Goal: Task Accomplishment & Management: Complete application form

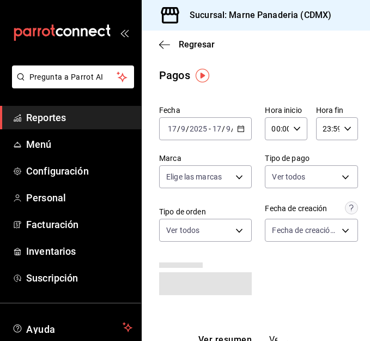
click at [46, 122] on span "Reportes" at bounding box center [79, 117] width 106 height 15
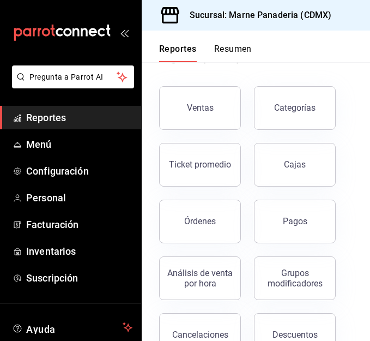
scroll to position [41, 0]
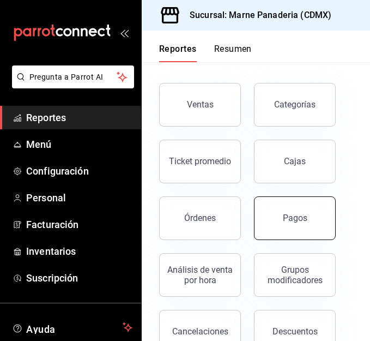
click at [272, 212] on button "Pagos" at bounding box center [295, 218] width 82 height 44
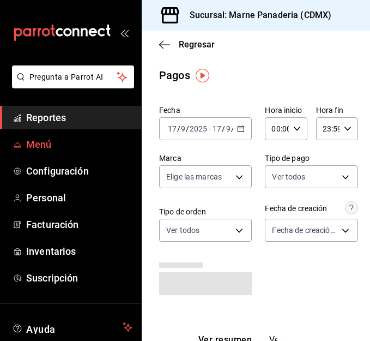
click at [61, 140] on span "Menú" at bounding box center [79, 144] width 106 height 15
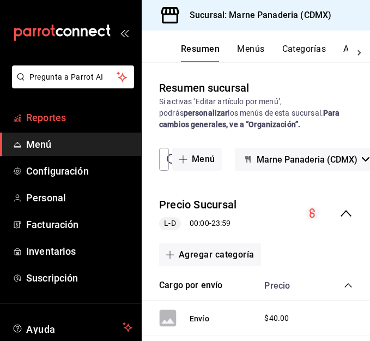
click at [63, 119] on span "Reportes" at bounding box center [79, 117] width 106 height 15
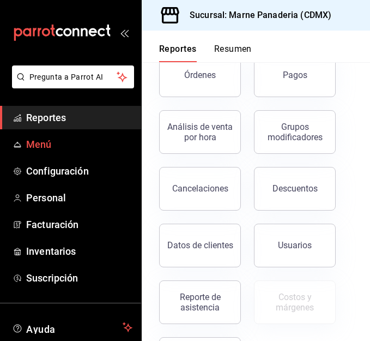
scroll to position [185, 0]
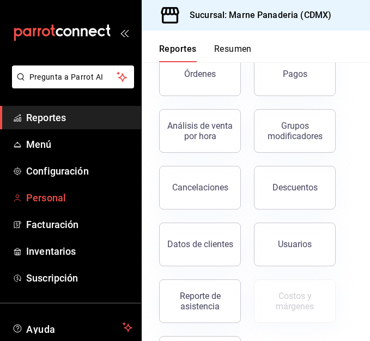
click at [42, 194] on span "Personal" at bounding box center [79, 197] width 106 height 15
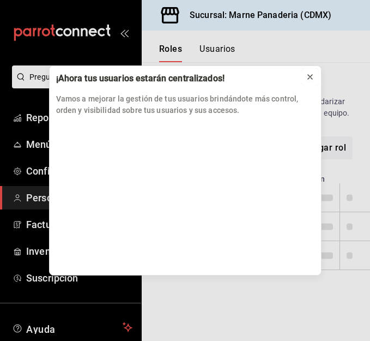
click at [311, 77] on icon at bounding box center [310, 76] width 9 height 9
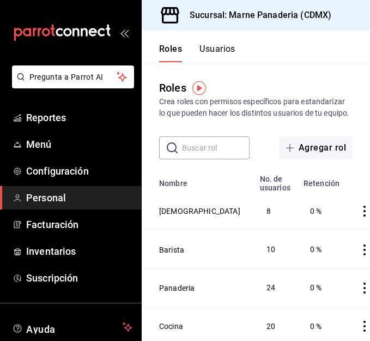
click at [220, 51] on button "Usuarios" at bounding box center [217, 53] width 36 height 19
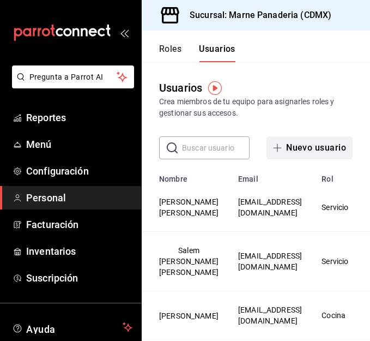
click at [291, 141] on button "Nuevo usuario" at bounding box center [309, 147] width 86 height 23
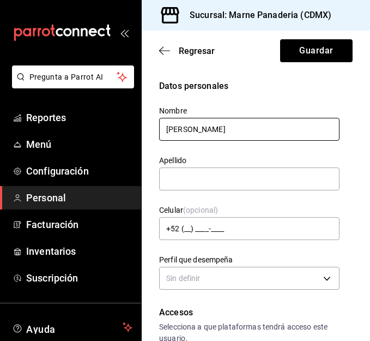
type input "[PERSON_NAME]"
type input "M"
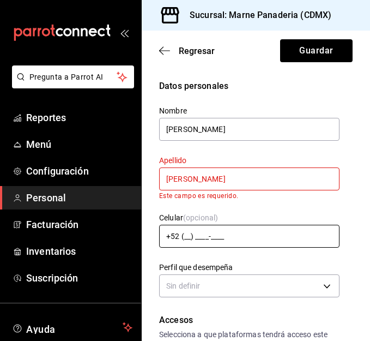
type input "[PERSON_NAME]"
click at [258, 233] on input "+52 (__) ____-____" at bounding box center [249, 235] width 180 height 23
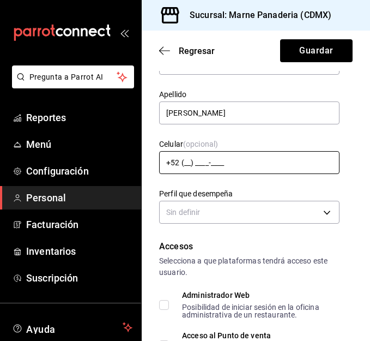
scroll to position [66, 0]
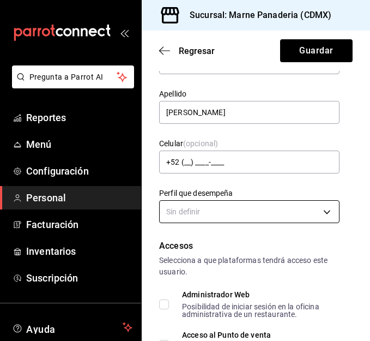
click at [268, 211] on body "Pregunta a Parrot AI Reportes Menú Configuración Personal Facturación Inventari…" at bounding box center [185, 170] width 370 height 341
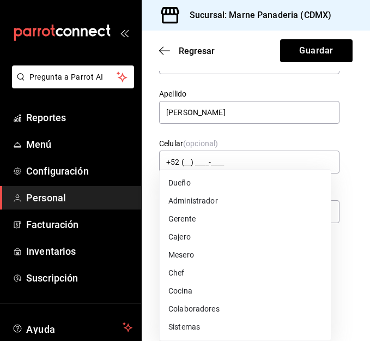
click at [221, 251] on li "Mesero" at bounding box center [245, 255] width 171 height 18
type input "WAITER"
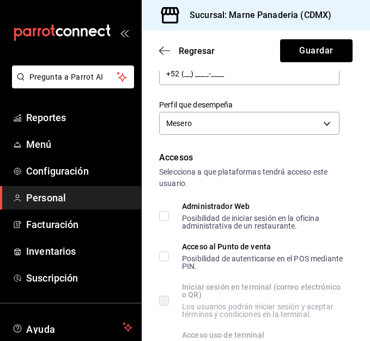
click at [168, 255] on input "Acceso al Punto de venta Posibilidad de autenticarse en el POS mediante PIN." at bounding box center [164, 256] width 10 height 10
checkbox input "true"
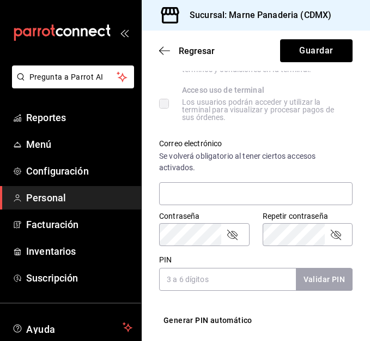
scroll to position [400, 0]
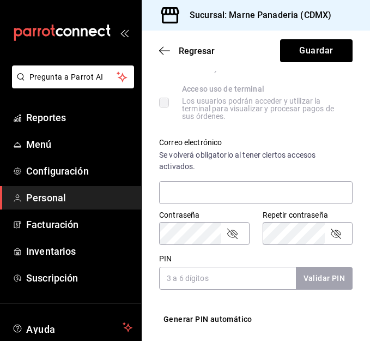
click at [193, 274] on input "PIN" at bounding box center [227, 277] width 137 height 23
type input "8"
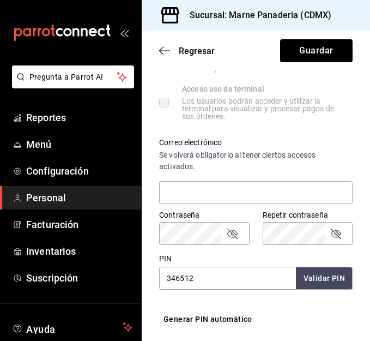
type input "346512"
click at [319, 280] on button "Validar PIN" at bounding box center [324, 277] width 58 height 23
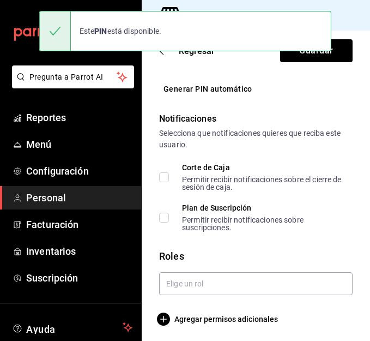
scroll to position [633, 0]
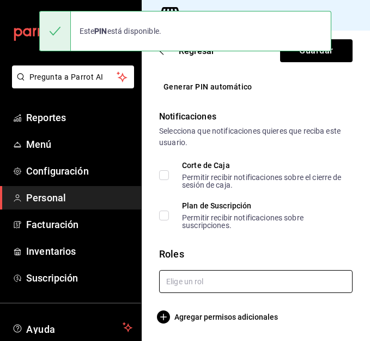
click at [191, 276] on input "text" at bounding box center [255, 281] width 193 height 23
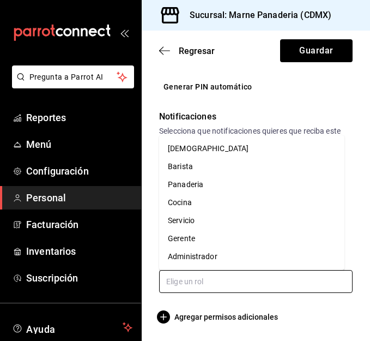
click at [211, 215] on li "Servicio" at bounding box center [251, 220] width 185 height 18
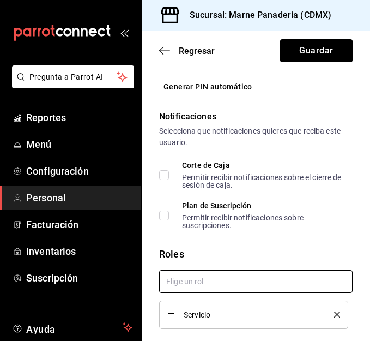
scroll to position [669, 0]
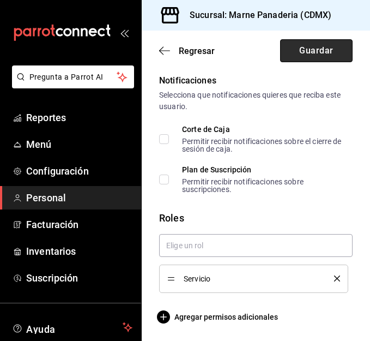
click at [310, 54] on button "Guardar" at bounding box center [316, 50] width 72 height 23
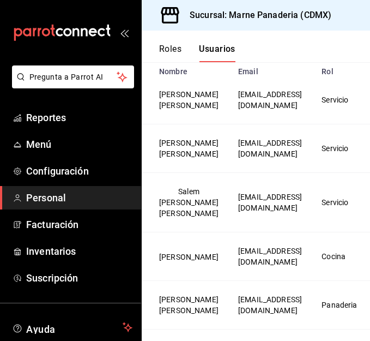
scroll to position [92, 0]
